Goal: Find specific page/section: Find specific page/section

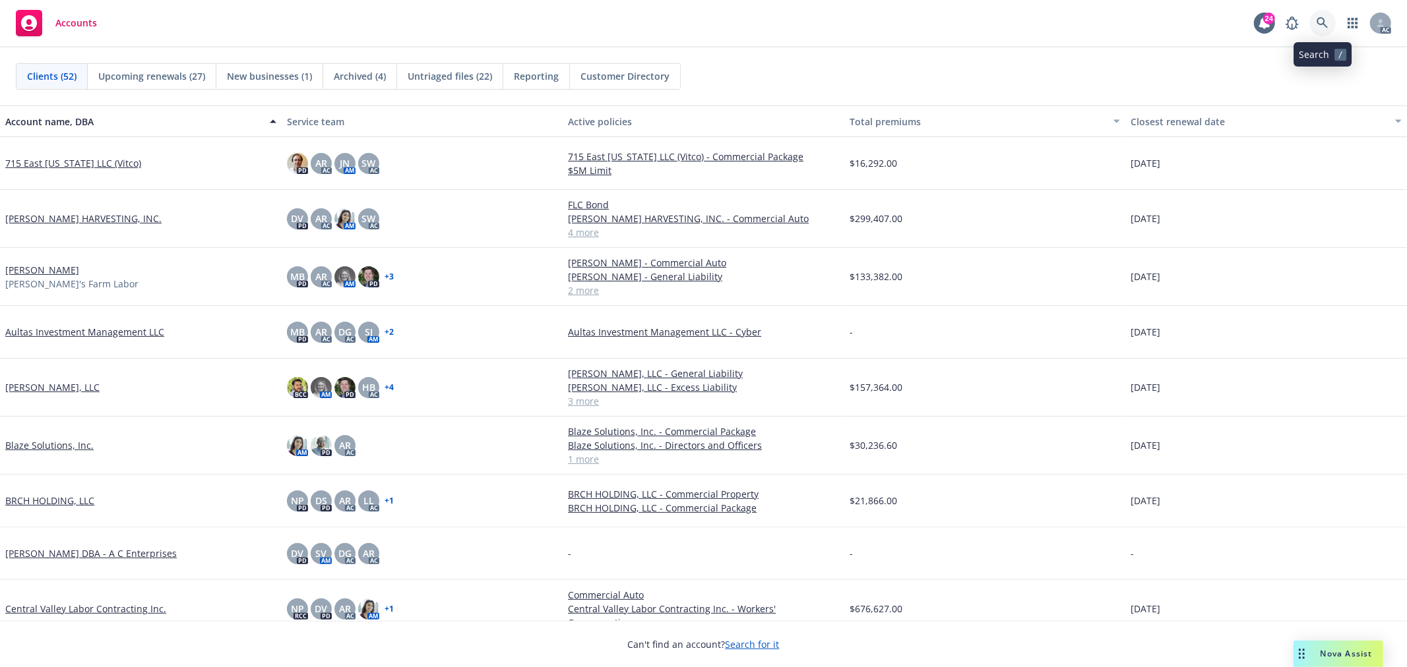
click at [1328, 15] on link at bounding box center [1322, 23] width 26 height 26
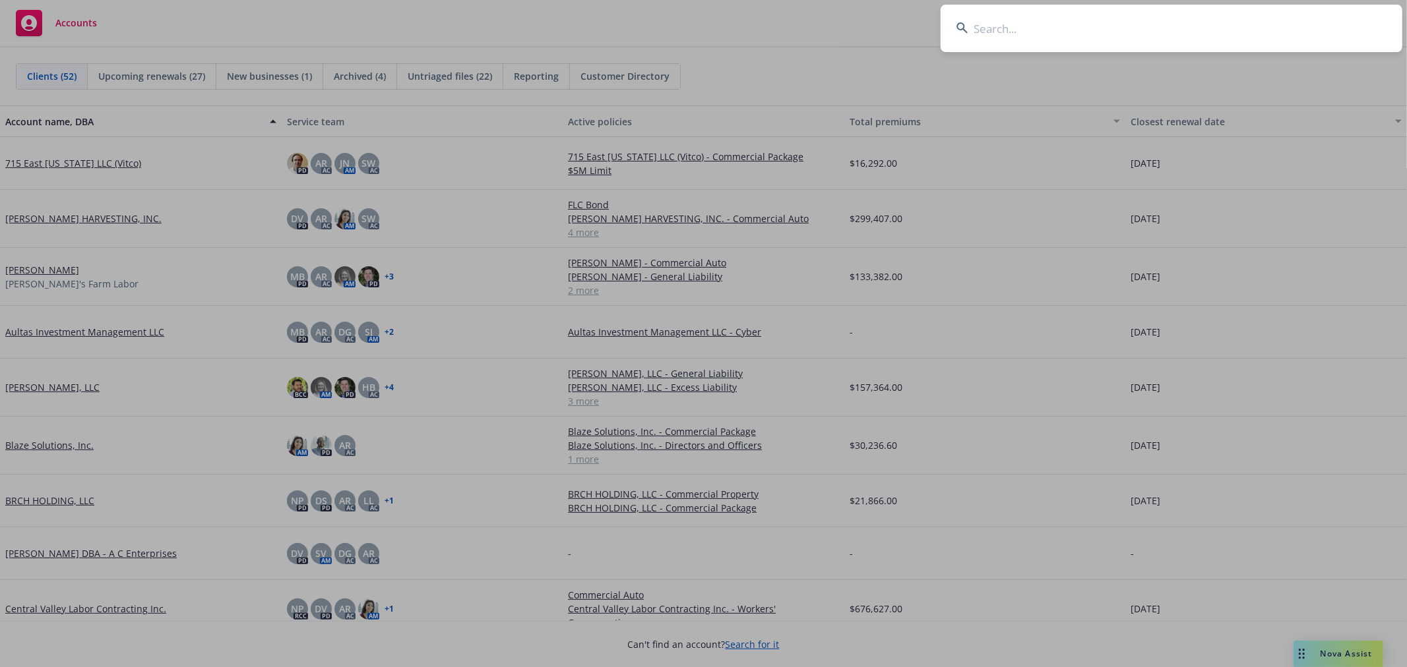
click at [1229, 34] on input at bounding box center [1172, 28] width 462 height 47
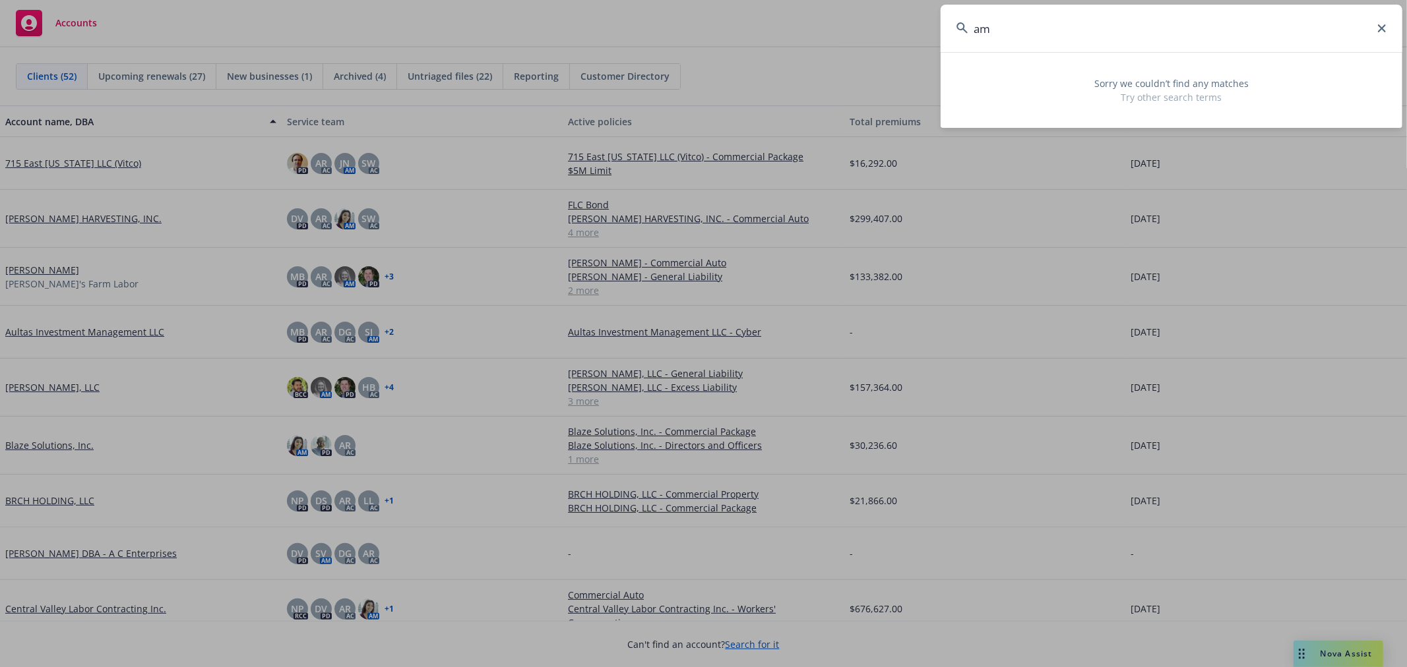
type input "a"
